Goal: Task Accomplishment & Management: Use online tool/utility

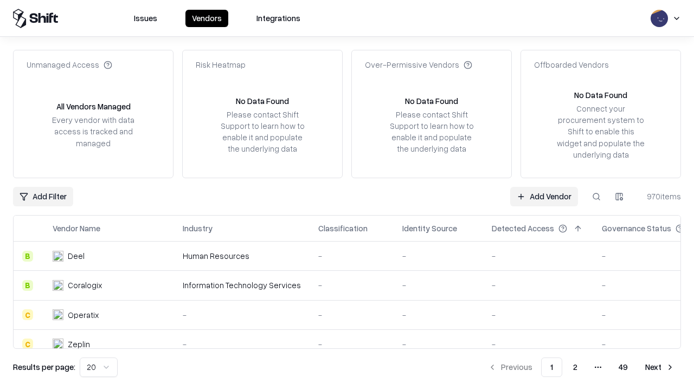
click at [544, 196] on link "Add Vendor" at bounding box center [544, 197] width 68 height 20
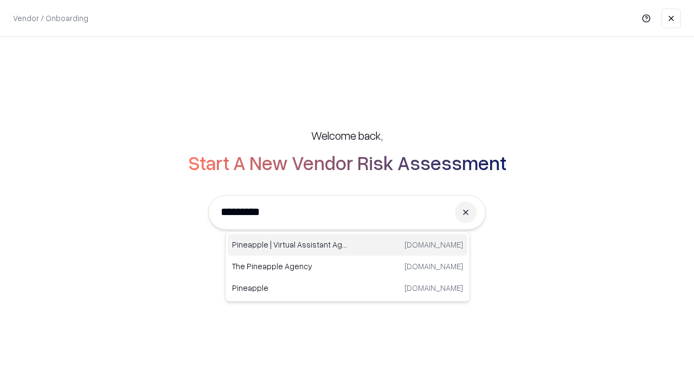
click at [348, 245] on div "Pineapple | Virtual Assistant Agency [DOMAIN_NAME]" at bounding box center [348, 245] width 240 height 22
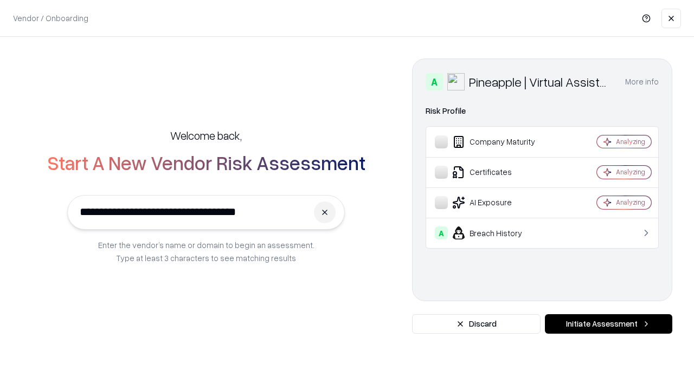
type input "**********"
click at [608, 324] on button "Initiate Assessment" at bounding box center [608, 324] width 127 height 20
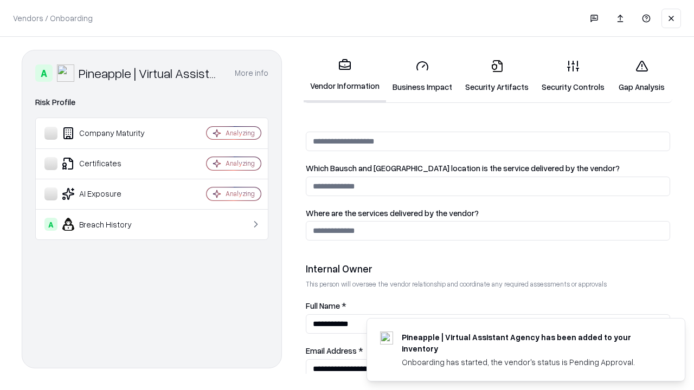
scroll to position [562, 0]
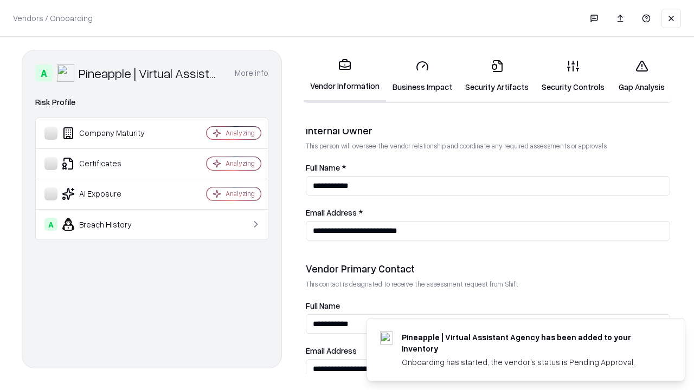
click at [422, 76] on link "Business Impact" at bounding box center [422, 76] width 73 height 50
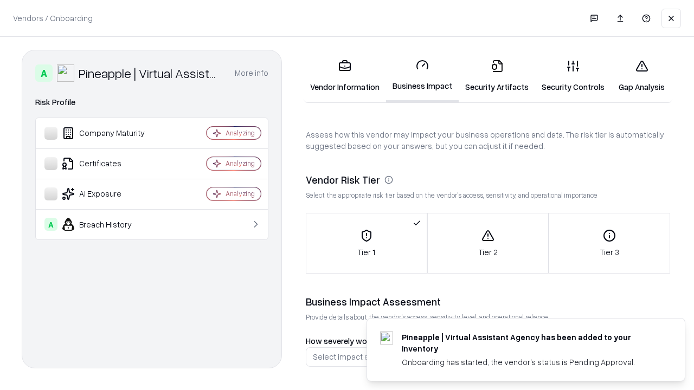
click at [641, 76] on link "Gap Analysis" at bounding box center [641, 76] width 61 height 50
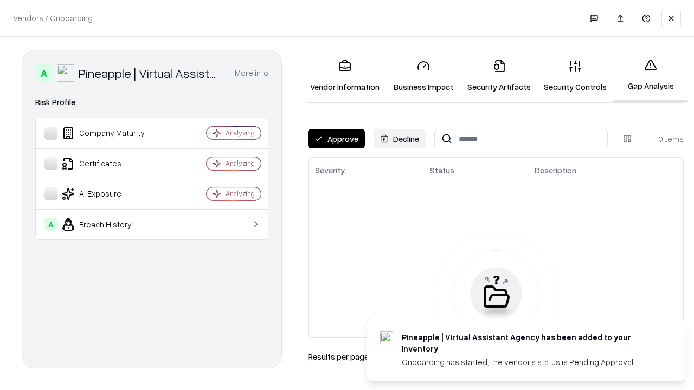
click at [336, 139] on button "Approve" at bounding box center [336, 139] width 57 height 20
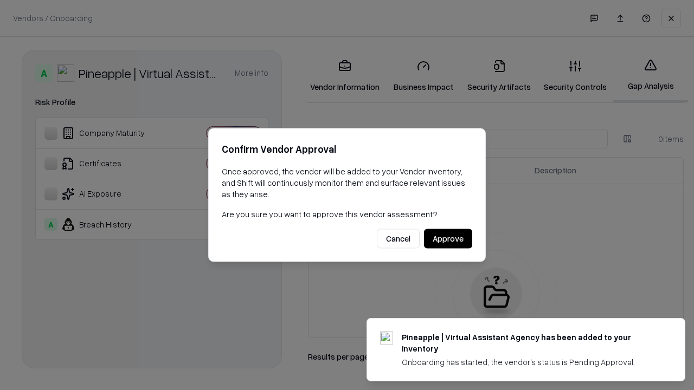
click at [448, 239] on button "Approve" at bounding box center [448, 239] width 48 height 20
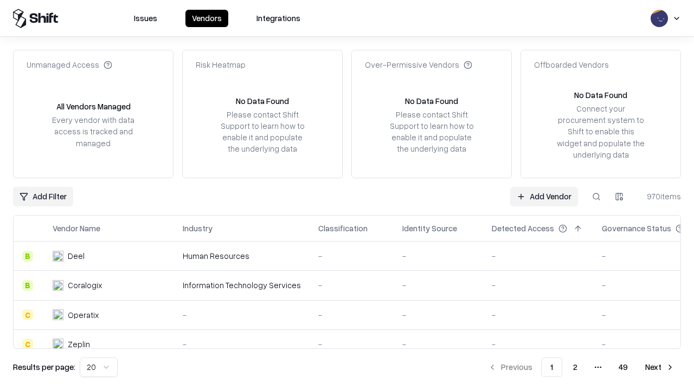
type input "**********"
click at [544, 196] on link "Add Vendor" at bounding box center [544, 197] width 68 height 20
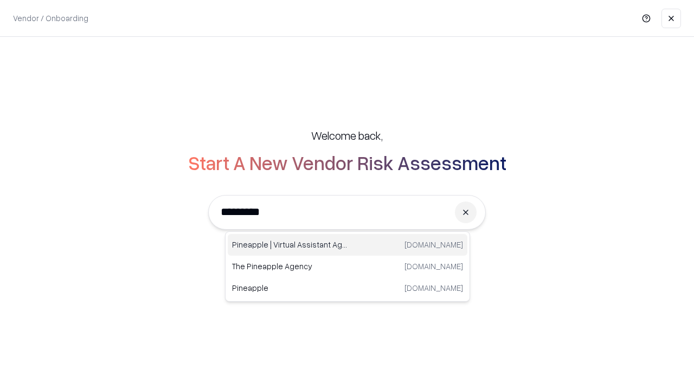
click at [348, 245] on div "Pineapple | Virtual Assistant Agency [DOMAIN_NAME]" at bounding box center [348, 245] width 240 height 22
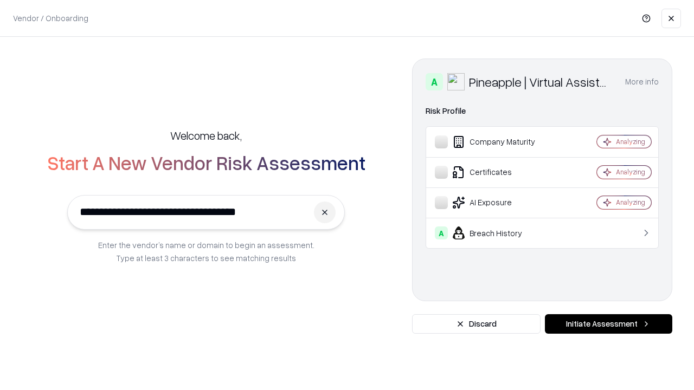
type input "**********"
click at [608, 324] on button "Initiate Assessment" at bounding box center [608, 324] width 127 height 20
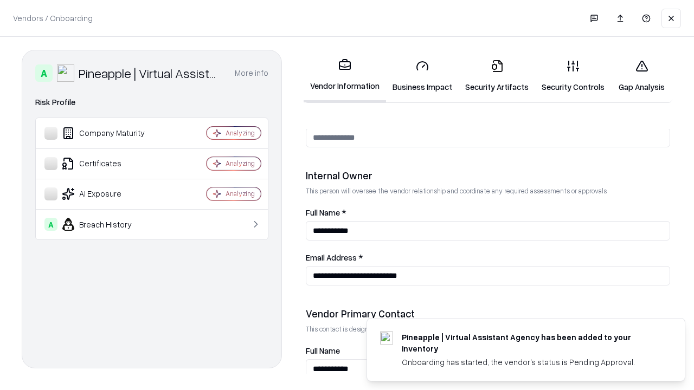
scroll to position [562, 0]
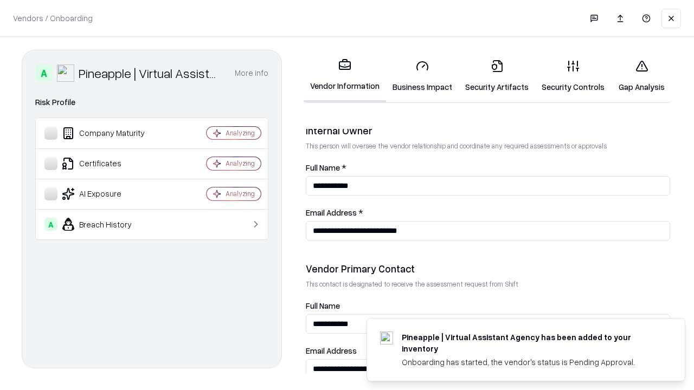
click at [641, 76] on link "Gap Analysis" at bounding box center [641, 76] width 61 height 50
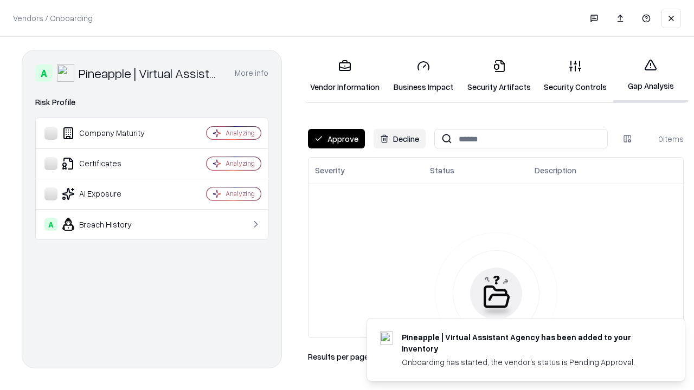
click at [336, 139] on button "Approve" at bounding box center [336, 139] width 57 height 20
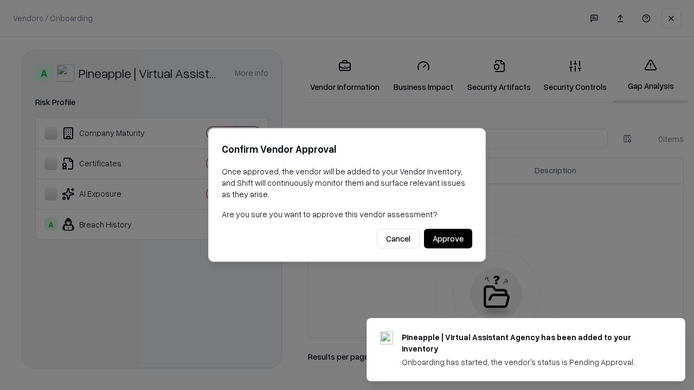
click at [448, 239] on button "Approve" at bounding box center [448, 239] width 48 height 20
